Goal: Communication & Community: Answer question/provide support

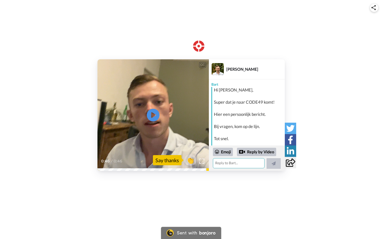
click at [245, 164] on textarea at bounding box center [239, 163] width 52 height 10
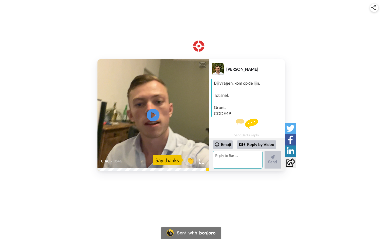
scroll to position [45, 0]
click at [235, 159] on textarea at bounding box center [238, 159] width 50 height 18
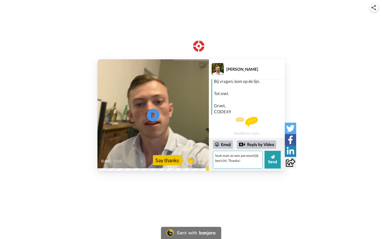
click at [217, 156] on textarea "leuk man zo een persoonlijk bericht. Thanks!" at bounding box center [238, 159] width 50 height 18
type textarea "Leuk man zo een persoonlijk bericht. Thanks! geen vragen voor nu, tot morgen! G…"
click at [272, 162] on button "Send" at bounding box center [272, 159] width 16 height 18
click at [269, 159] on button "Send" at bounding box center [272, 159] width 16 height 18
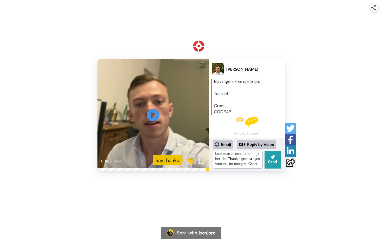
click at [246, 168] on div "Emoji Reply by Video Leuk man zo een persoonlijk bericht. Thanks! geen vragen v…" at bounding box center [247, 154] width 76 height 33
click at [246, 163] on textarea "Leuk man zo een persoonlijk bericht. Thanks! geen vragen voor nu, tot morgen! G…" at bounding box center [238, 159] width 50 height 18
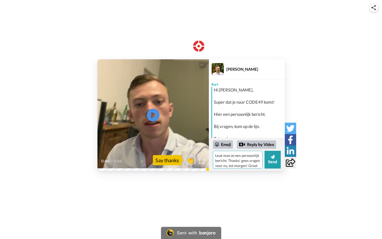
scroll to position [45, 0]
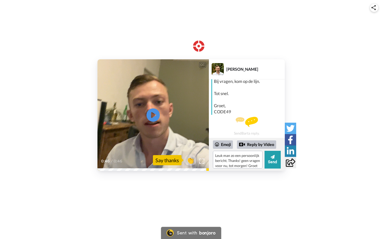
click at [155, 115] on icon "Play/Pause" at bounding box center [152, 115] width 13 height 24
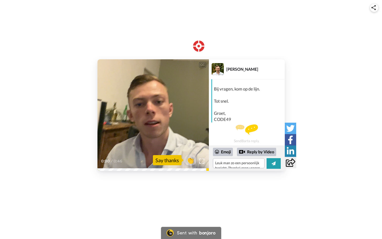
click at [154, 115] on icon "Play/Pause" at bounding box center [152, 115] width 13 height 24
click at [130, 124] on video at bounding box center [152, 114] width 111 height 111
click at [250, 165] on textarea "Leuk man zo een persoonlijk bericht. Thanks! geen vragen voor nu, tot morgen! G…" at bounding box center [239, 163] width 52 height 10
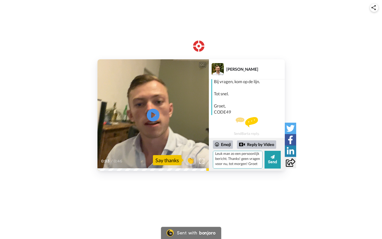
scroll to position [45, 0]
click at [248, 165] on textarea "Leuk man zo een persoonlijk bericht. Thanks! geen vragen voor nu, tot morgen! G…" at bounding box center [238, 159] width 50 height 18
click at [251, 166] on textarea "Leuk man zo een persoonlijk bericht. Thanks! geen vragen voor nu, tot morgen! G…" at bounding box center [238, 159] width 50 height 18
click at [275, 162] on button "Send" at bounding box center [272, 159] width 16 height 18
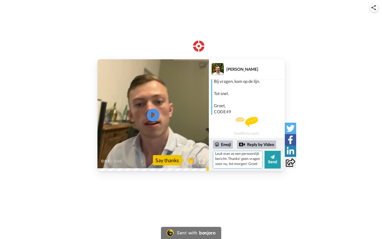
click at [231, 156] on textarea "Leuk man zo een persoonlijk bericht. Thanks! geen vragen voor nu, tot morgen! G…" at bounding box center [238, 159] width 50 height 18
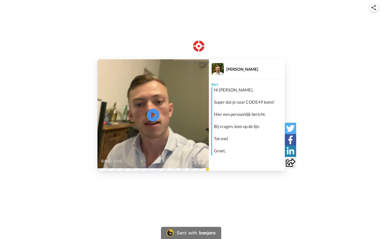
scroll to position [7, 0]
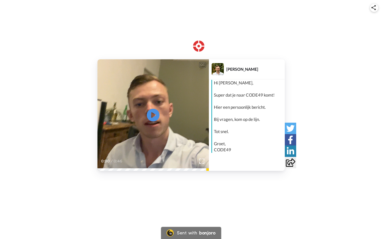
click at [55, 127] on div "CC Play/Pause 0:00 / 0:46 Bart Keizerwaard Bart Hi Joseph, Super dat je naar CO…" at bounding box center [191, 114] width 382 height 111
click at [255, 115] on div "Hi Joseph, Super dat je naar CODE49 komt! Hier een persoonlijk bericht. Bij vra…" at bounding box center [249, 116] width 70 height 73
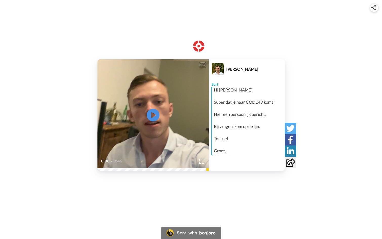
scroll to position [7, 0]
